Goal: Information Seeking & Learning: Learn about a topic

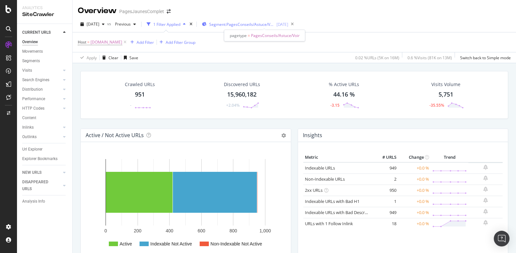
click at [262, 25] on span "Segment: PagesConseils/Astuce/Voir" at bounding box center [241, 25] width 65 height 6
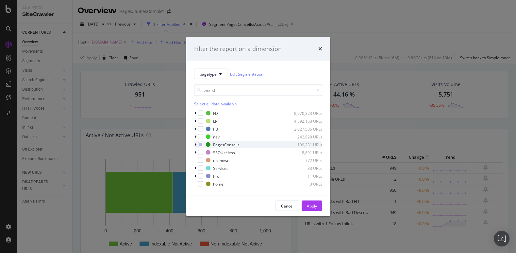
click at [195, 144] on icon "modal" at bounding box center [195, 144] width 2 height 4
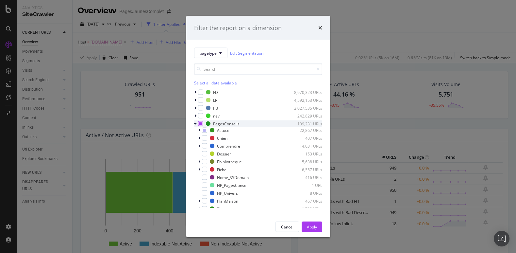
click at [199, 125] on div "modal" at bounding box center [200, 123] width 5 height 5
click at [201, 124] on icon "modal" at bounding box center [200, 123] width 3 height 3
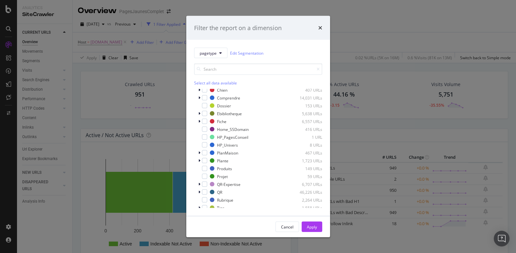
scroll to position [61, 0]
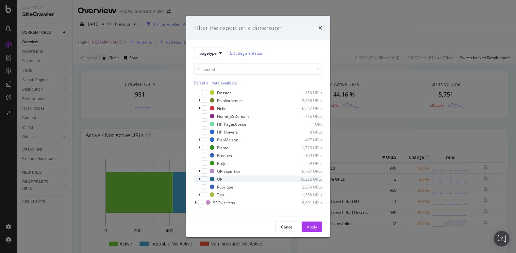
click at [200, 179] on div "modal" at bounding box center [200, 178] width 4 height 7
click at [209, 196] on div "modal" at bounding box center [208, 194] width 5 height 5
click at [311, 228] on div "Apply" at bounding box center [312, 226] width 10 height 6
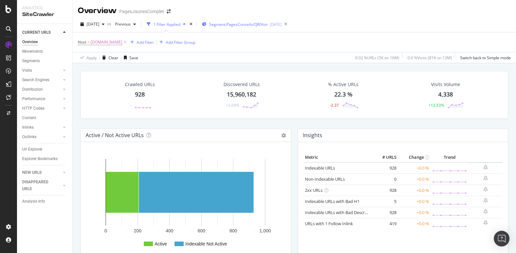
click at [254, 27] on div "Segment: PagesConseils/QR/Voir [DATE]" at bounding box center [242, 24] width 80 height 10
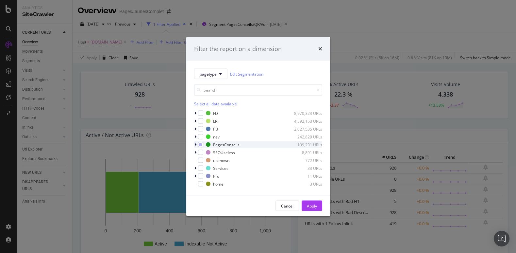
click at [195, 145] on icon "modal" at bounding box center [195, 144] width 2 height 4
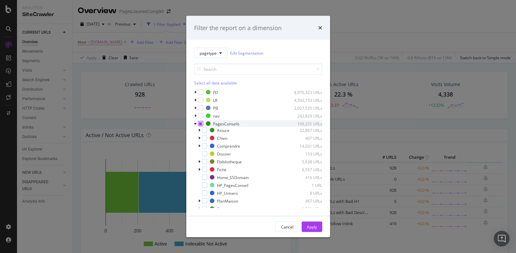
click at [200, 124] on icon "modal" at bounding box center [200, 123] width 3 height 3
click at [201, 125] on icon "modal" at bounding box center [200, 123] width 3 height 3
click at [199, 162] on icon "modal" at bounding box center [199, 161] width 2 height 4
click at [208, 175] on div "modal" at bounding box center [208, 176] width 5 height 5
click at [315, 223] on div "Apply" at bounding box center [312, 226] width 10 height 6
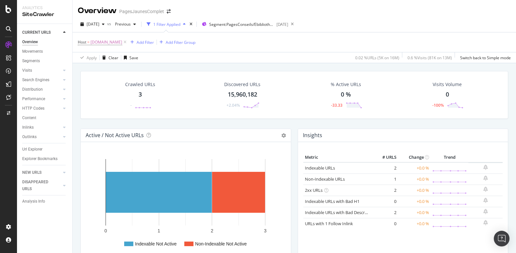
click at [142, 93] on div "Crawled URLs 3 -" at bounding box center [140, 95] width 43 height 34
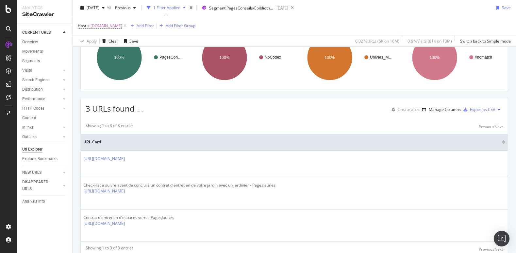
scroll to position [59, 0]
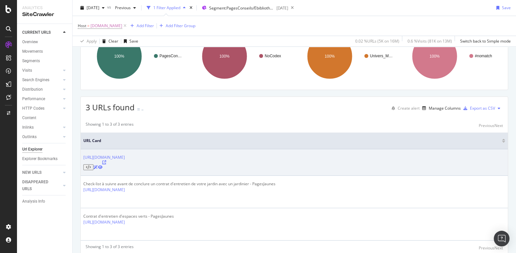
click at [106, 163] on icon at bounding box center [104, 162] width 4 height 4
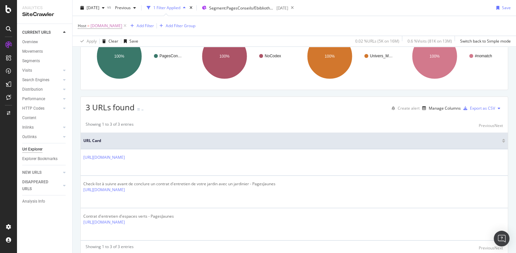
scroll to position [0, 0]
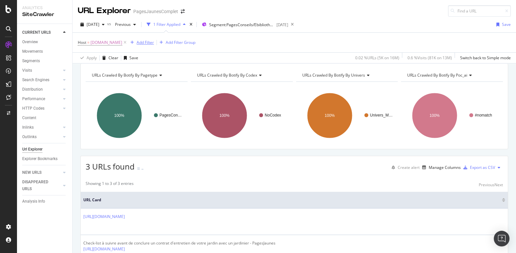
click at [154, 43] on div "Add Filter" at bounding box center [145, 43] width 17 height 6
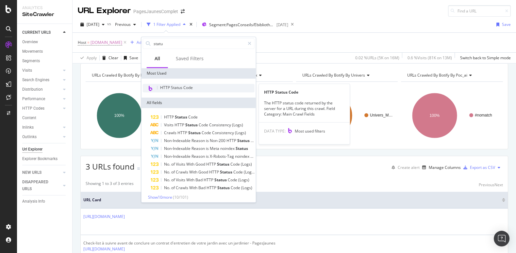
type input "statu"
click at [177, 89] on span "HTTP Status Code" at bounding box center [176, 88] width 33 height 6
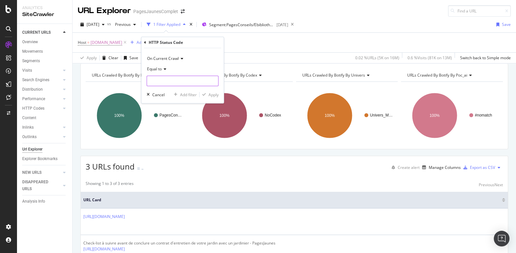
click at [164, 81] on input "number" at bounding box center [183, 80] width 72 height 10
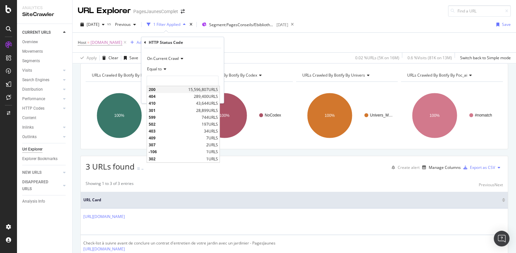
click at [162, 89] on span "200" at bounding box center [168, 90] width 38 height 6
type input "200"
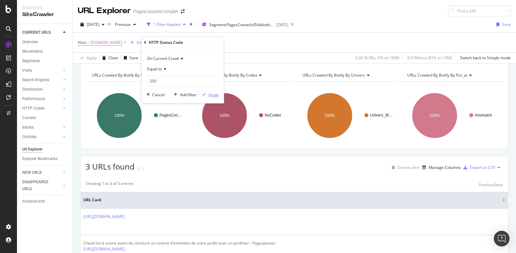
click at [216, 96] on div "Apply" at bounding box center [213, 95] width 10 height 6
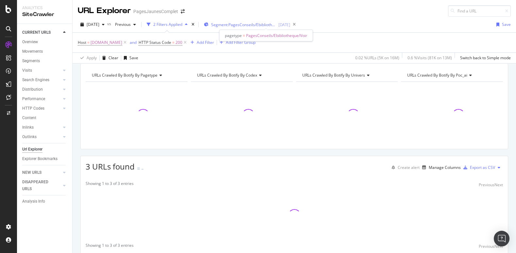
click at [271, 25] on span "Segment: PagesConseils/Ebibliotheque/Voir" at bounding box center [243, 25] width 65 height 6
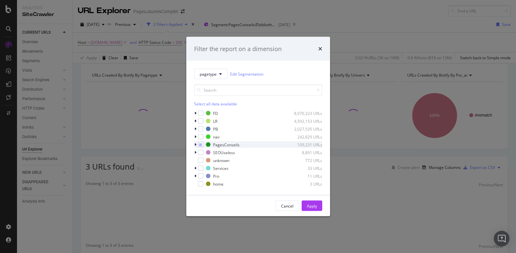
click at [196, 144] on div "modal" at bounding box center [196, 144] width 4 height 7
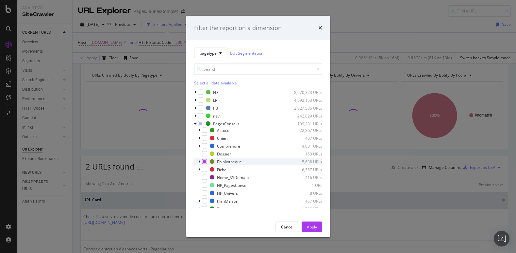
click at [204, 162] on icon "modal" at bounding box center [204, 161] width 3 height 3
click at [204, 161] on icon "modal" at bounding box center [204, 161] width 3 height 3
click at [200, 171] on div "modal" at bounding box center [200, 169] width 4 height 7
click at [209, 185] on div "modal" at bounding box center [208, 184] width 5 height 5
click at [313, 226] on div "Apply" at bounding box center [312, 226] width 10 height 6
